Goal: Task Accomplishment & Management: Manage account settings

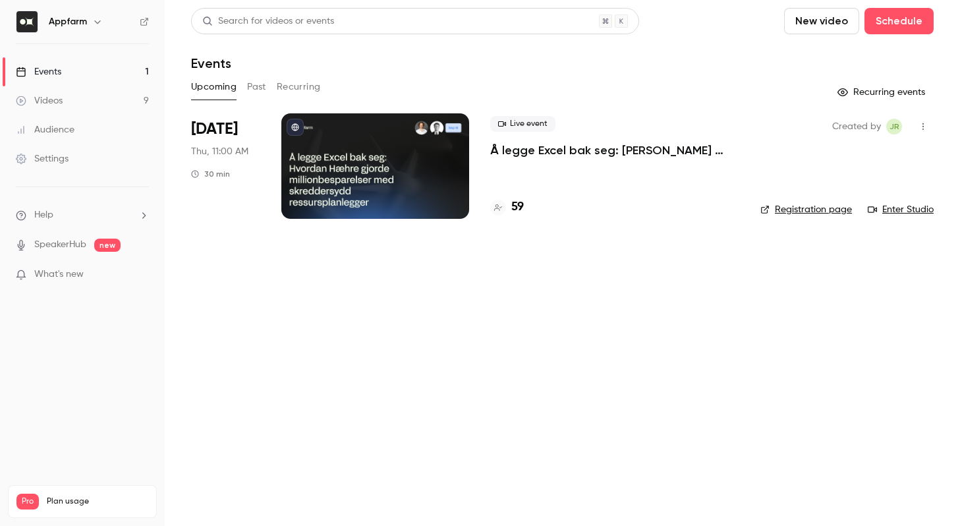
click at [0, 196] on ul "Help SpeakerHub new What's new" at bounding box center [82, 246] width 165 height 118
click at [423, 138] on div at bounding box center [375, 165] width 188 height 105
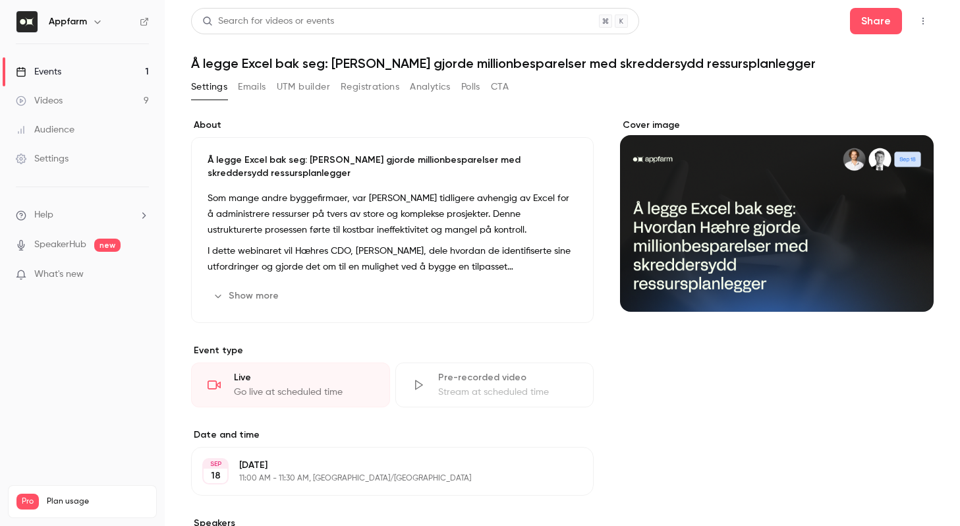
click at [826, 169] on div "Cover image" at bounding box center [777, 215] width 314 height 193
click at [0, 0] on input "Cover image" at bounding box center [0, 0] width 0 height 0
